Goal: Check status: Check status

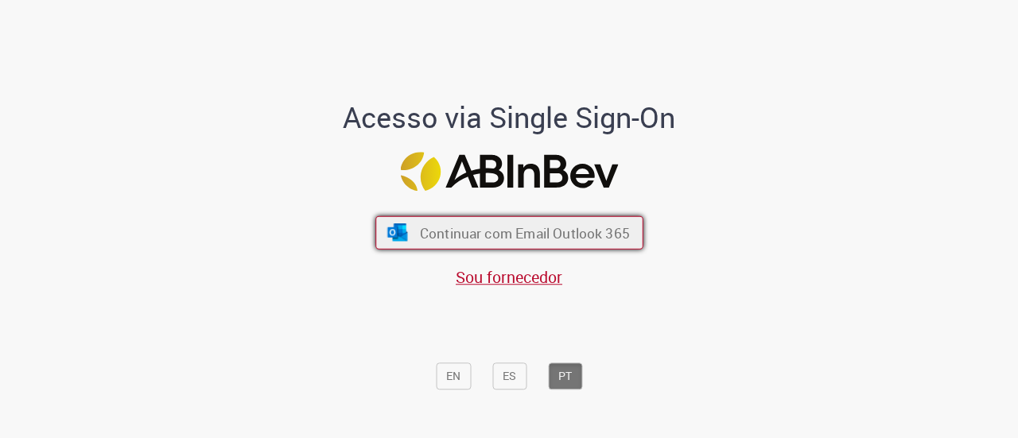
click at [460, 238] on span "Continuar com Email Outlook 365" at bounding box center [524, 232] width 210 height 18
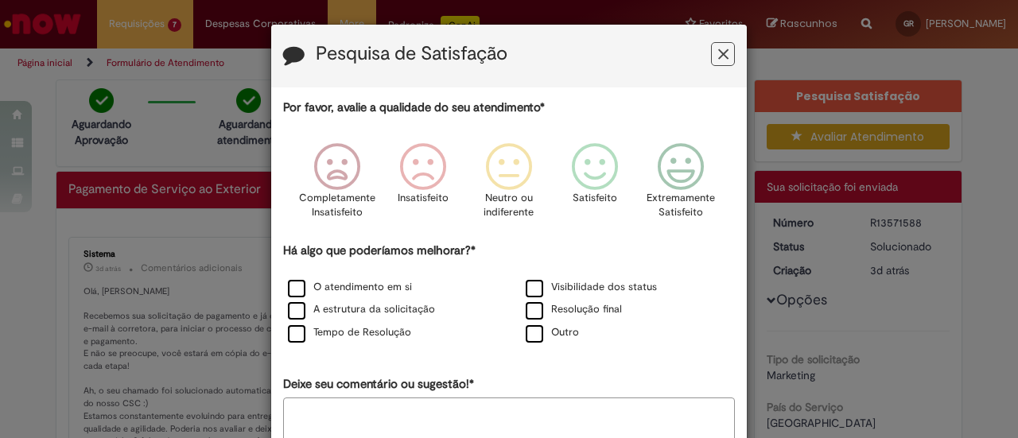
click at [730, 61] on div "Pesquisa de Satisfação" at bounding box center [508, 56] width 475 height 63
click at [718, 60] on icon "Feedback" at bounding box center [723, 54] width 10 height 17
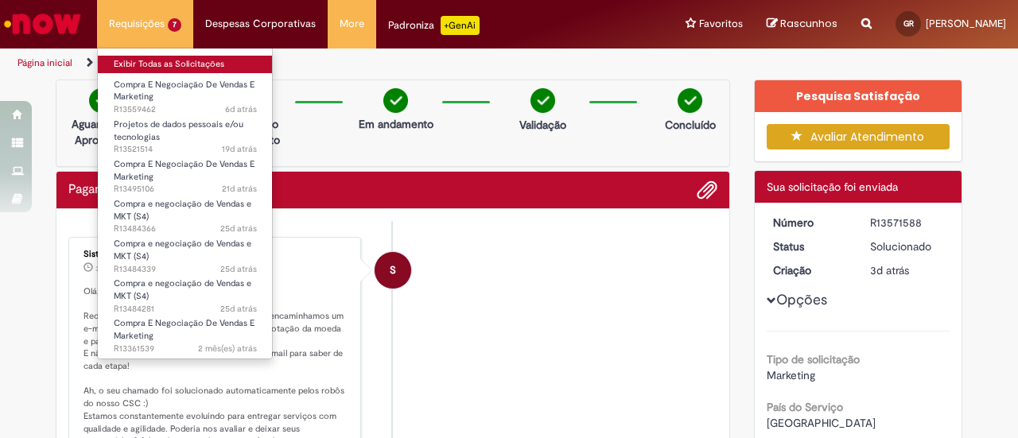
click at [146, 56] on link "Exibir Todas as Solicitações" at bounding box center [185, 64] width 175 height 17
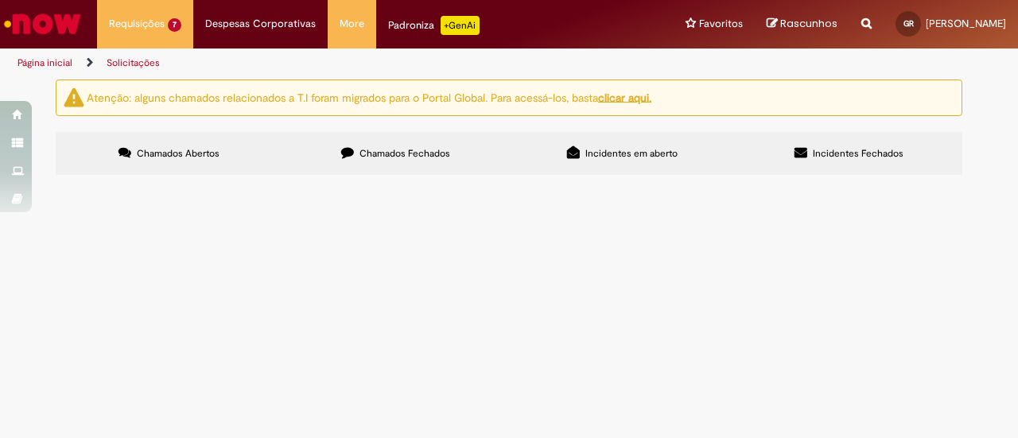
scroll to position [67, 0]
click at [0, 0] on span "Experiência Special Partners no evento Spaten Fight Night - Jazz Side - FINAL" at bounding box center [0, 0] width 0 height 0
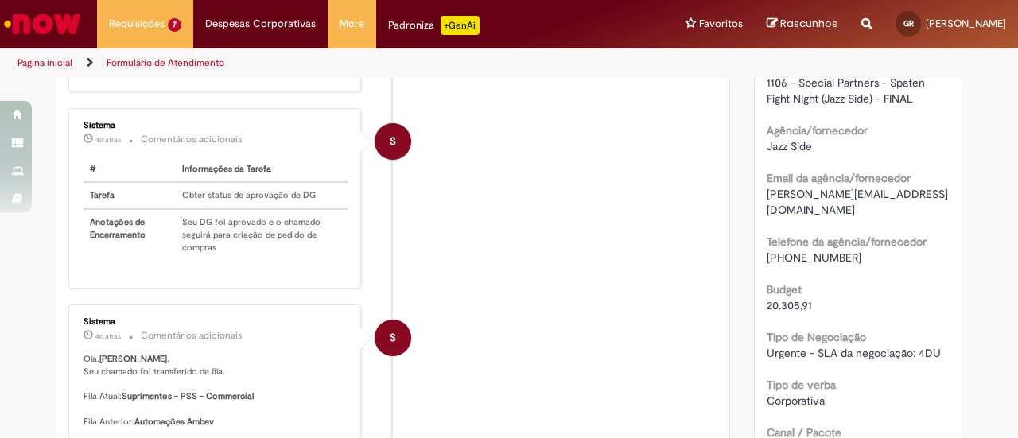
scroll to position [460, 0]
